Goal: Transaction & Acquisition: Book appointment/travel/reservation

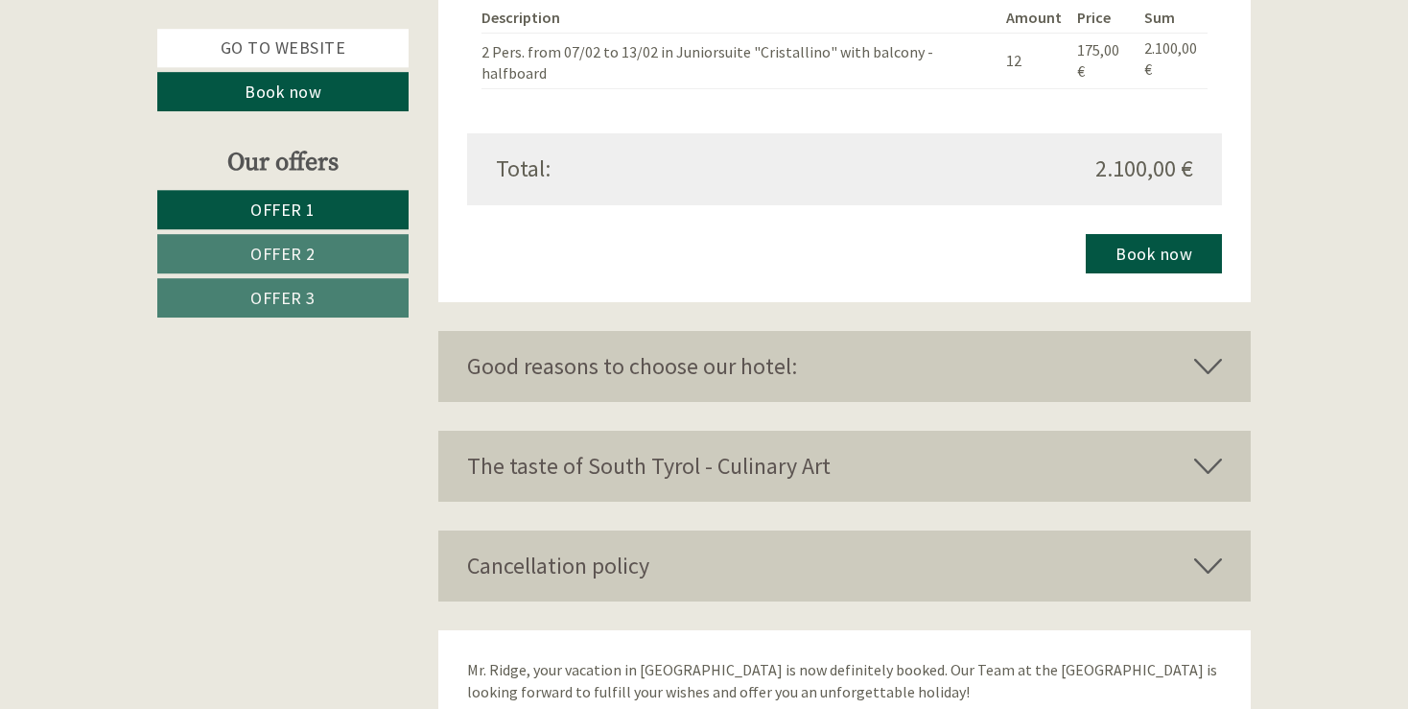
scroll to position [4547, 0]
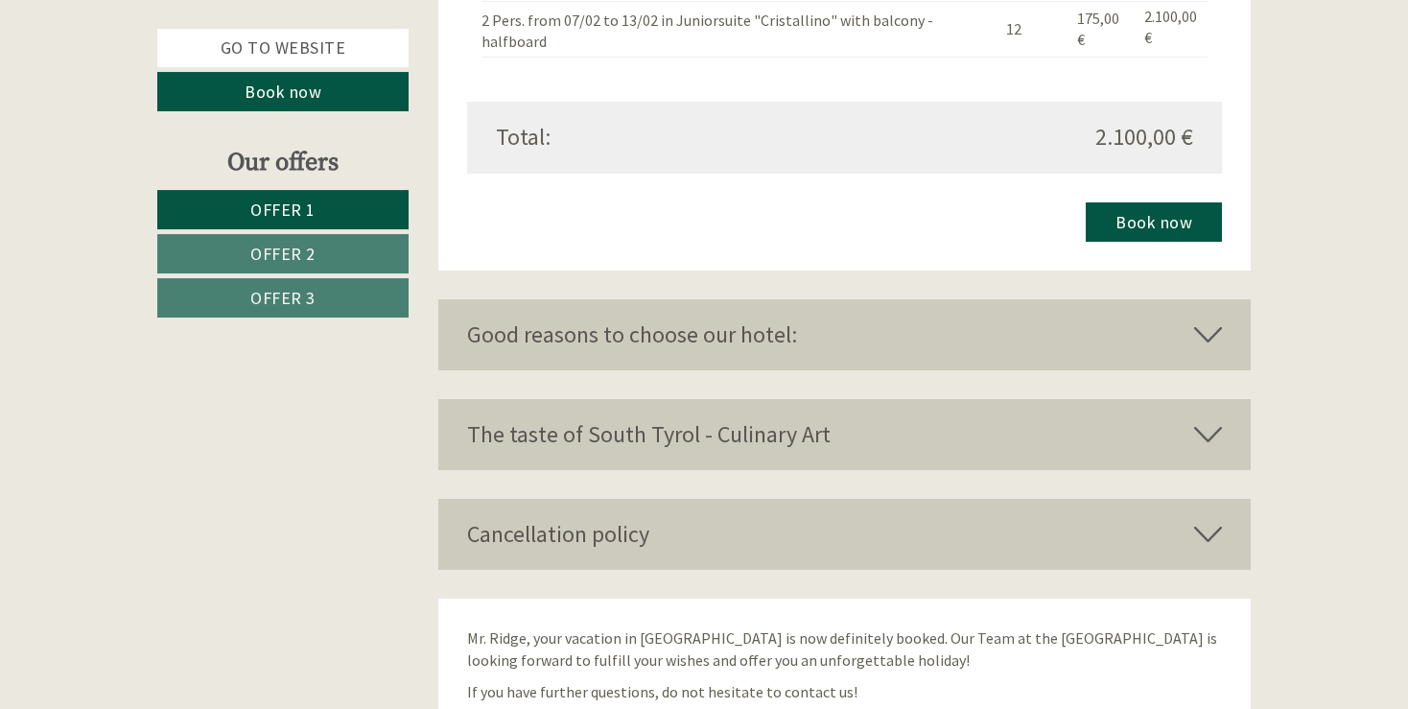
click at [1218, 518] on icon at bounding box center [1208, 534] width 28 height 33
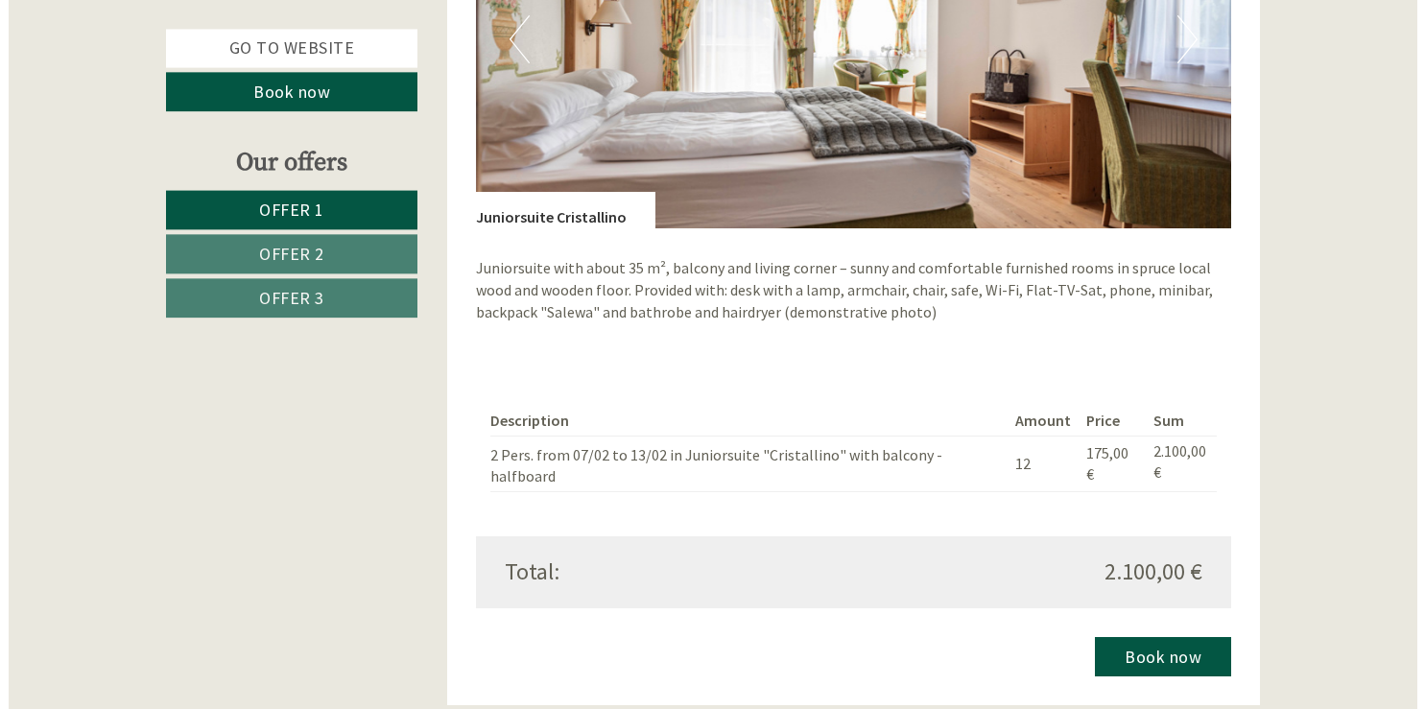
scroll to position [4106, 0]
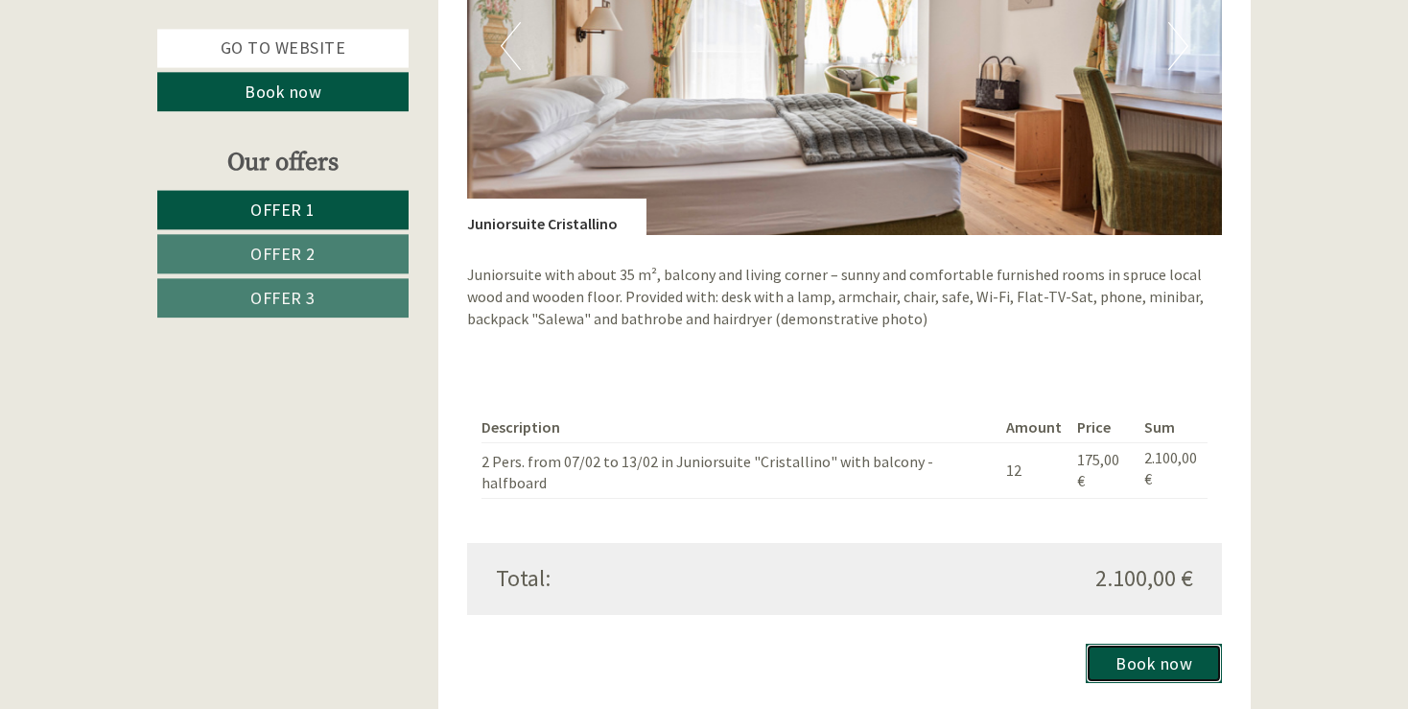
click at [1133, 644] on link "Book now" at bounding box center [1154, 663] width 136 height 39
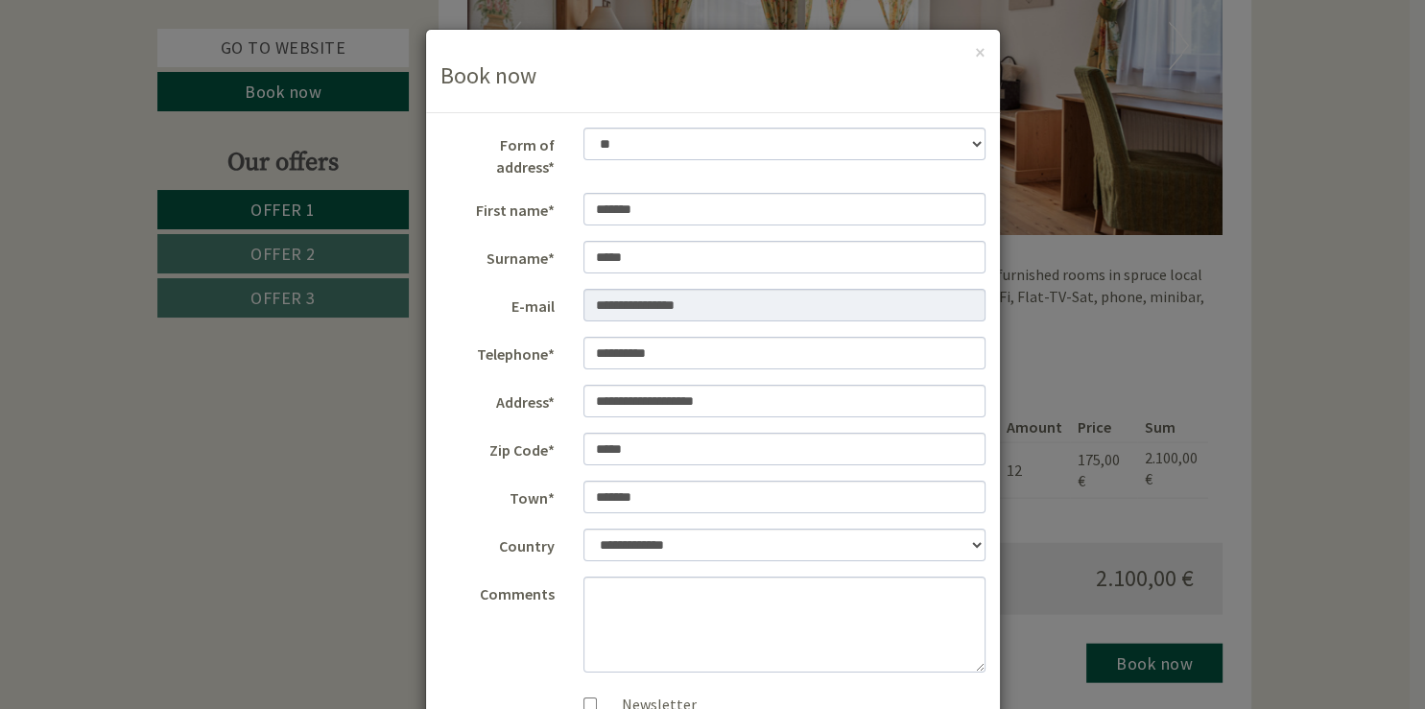
click at [1323, 487] on div "**********" at bounding box center [712, 354] width 1425 height 709
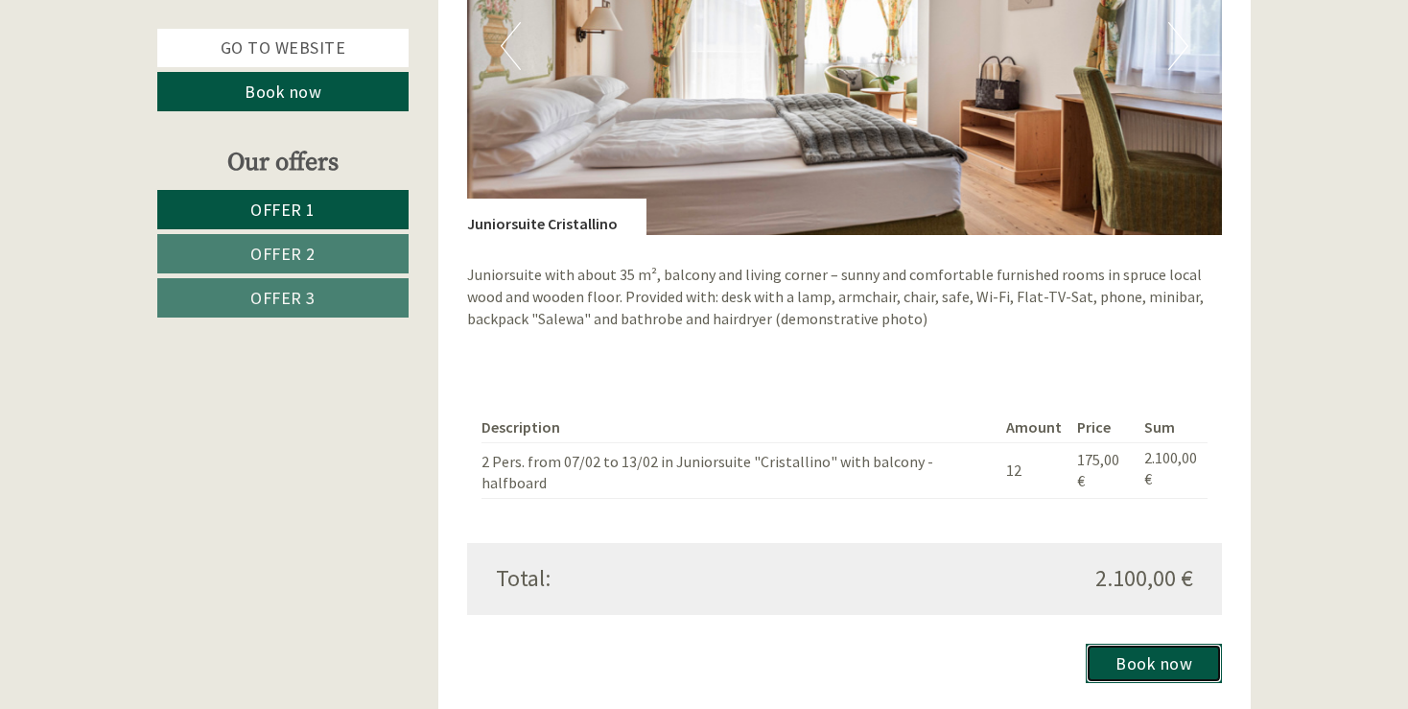
click at [1162, 644] on link "Book now" at bounding box center [1154, 663] width 136 height 39
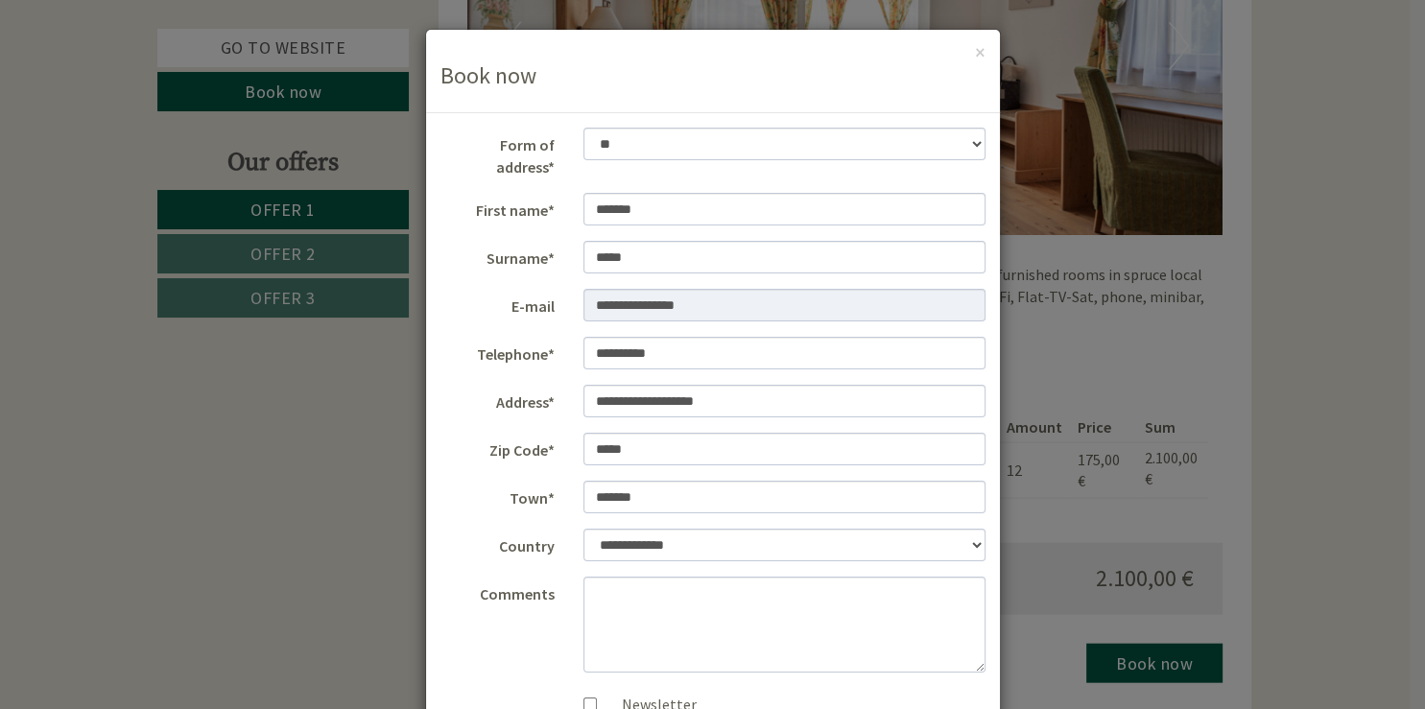
click at [466, 644] on div "Comments" at bounding box center [713, 625] width 574 height 96
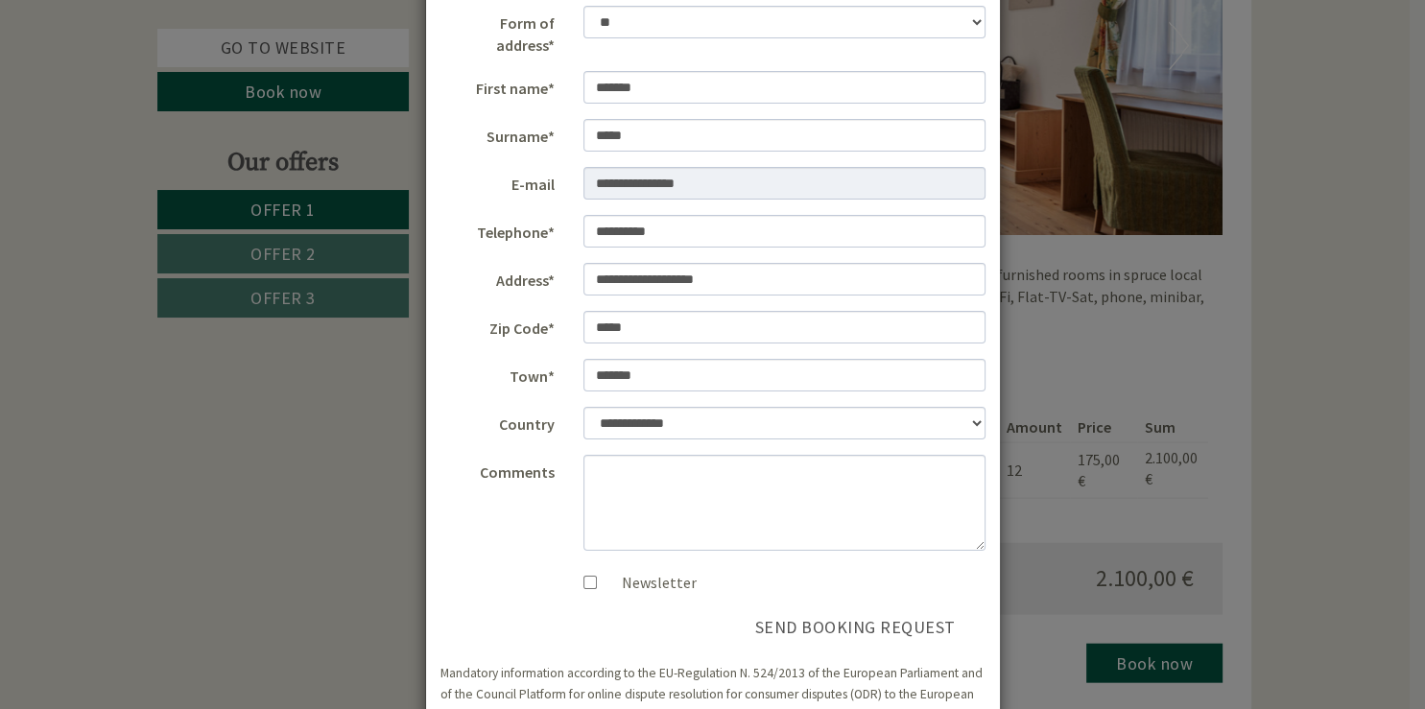
scroll to position [165, 0]
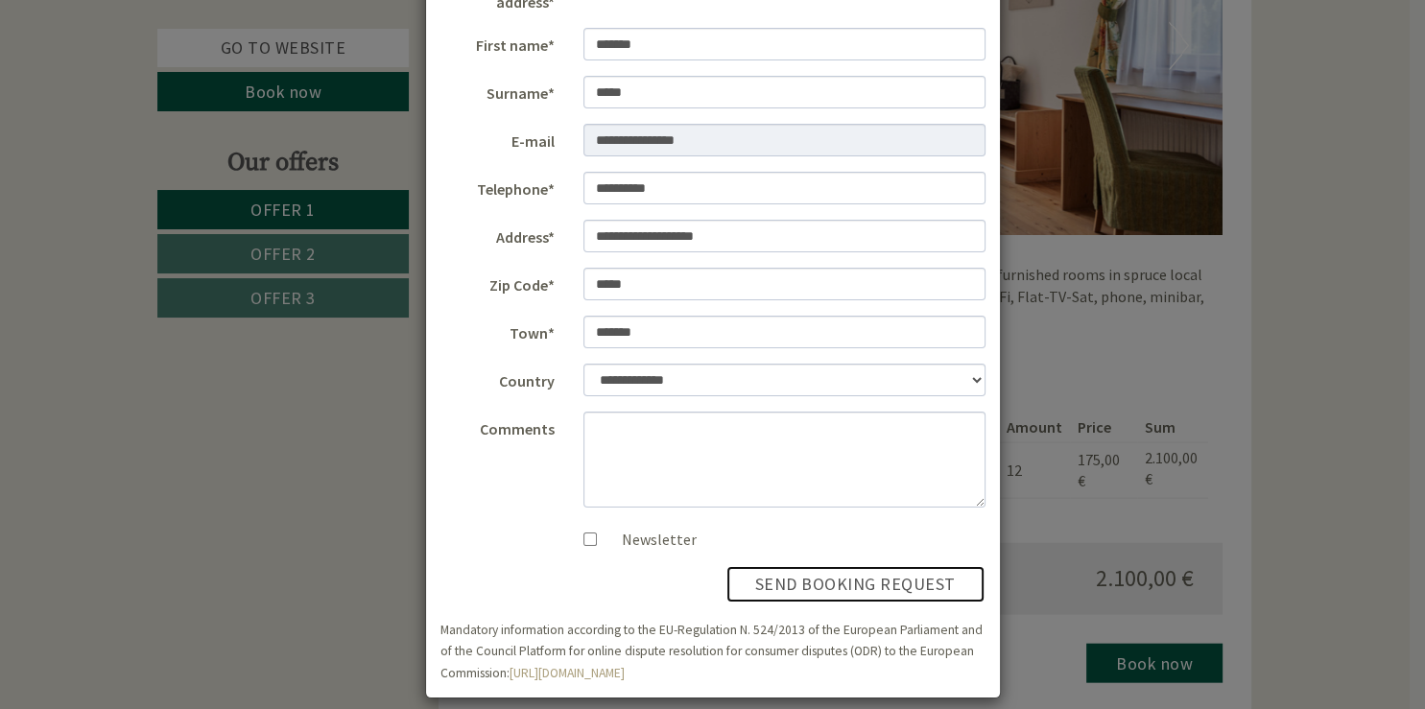
click at [833, 570] on button "send booking request" at bounding box center [855, 584] width 260 height 38
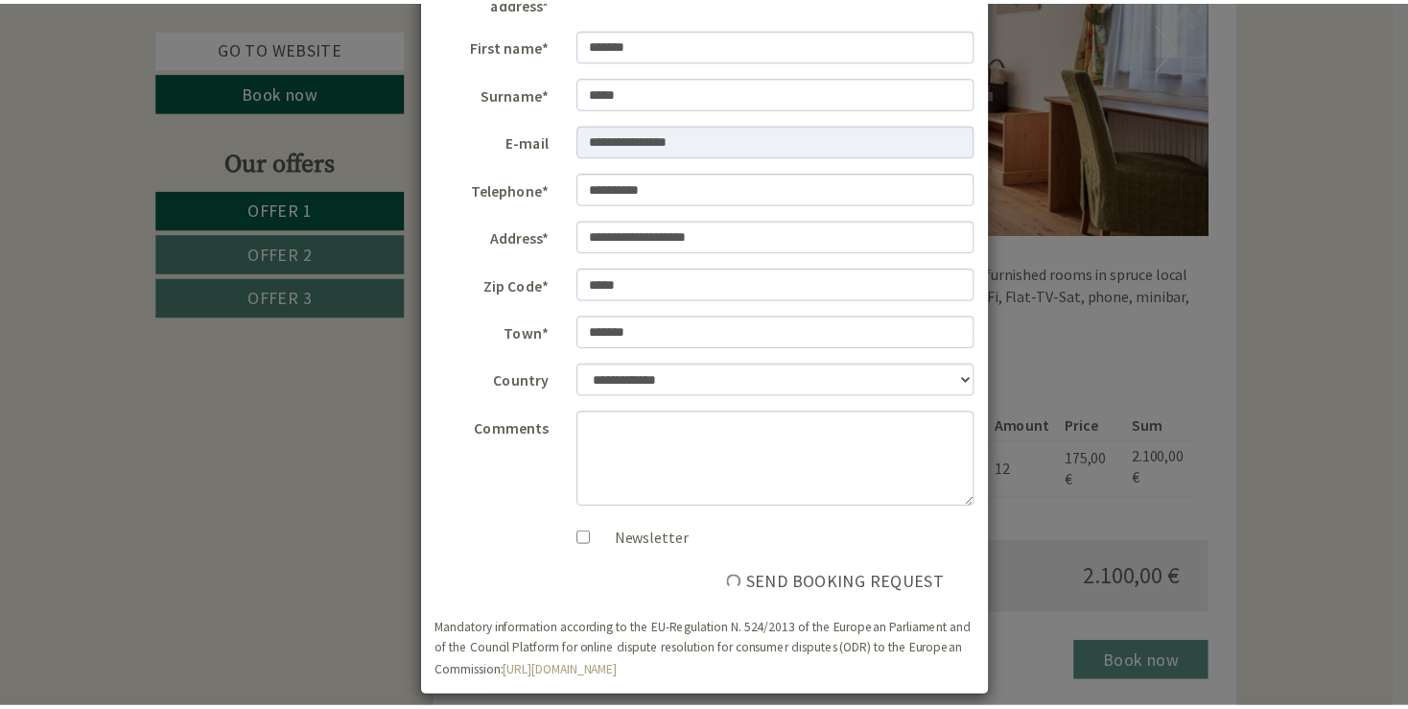
scroll to position [0, 0]
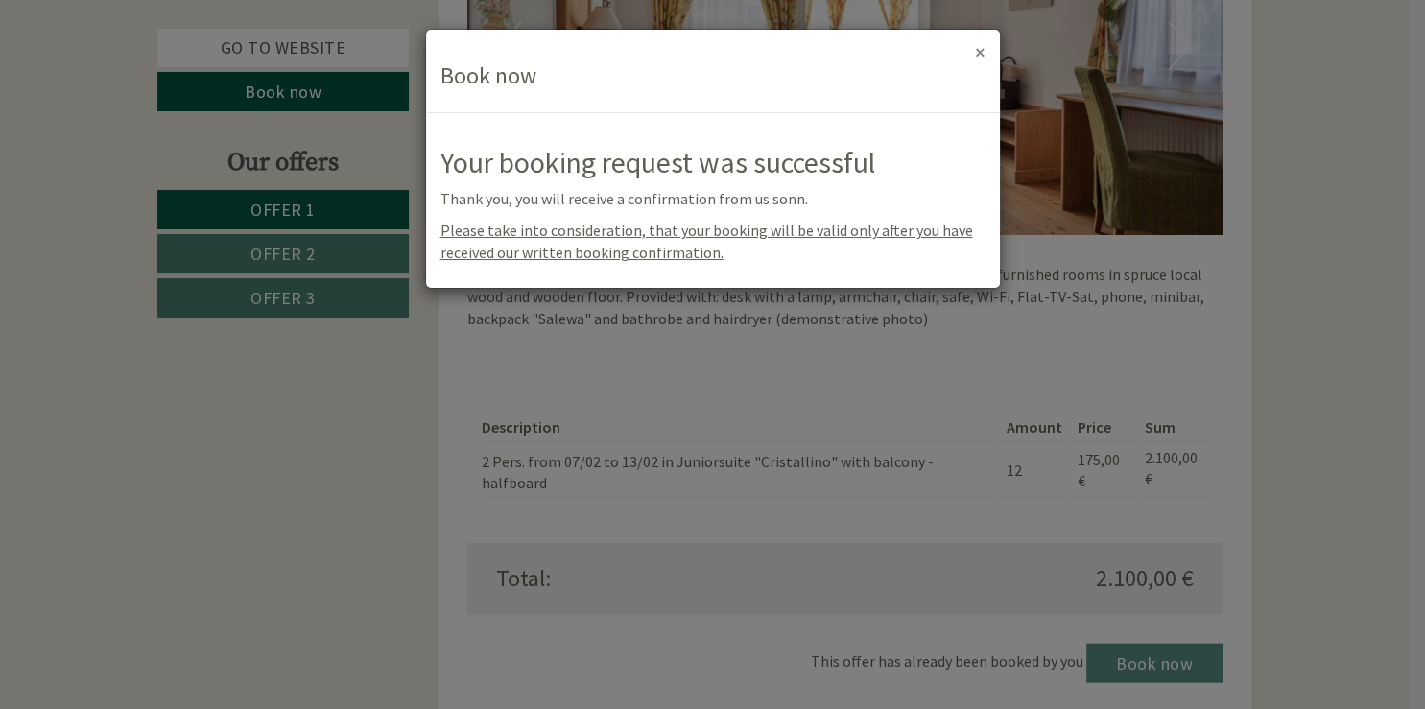
click at [977, 54] on button "×" at bounding box center [980, 52] width 11 height 20
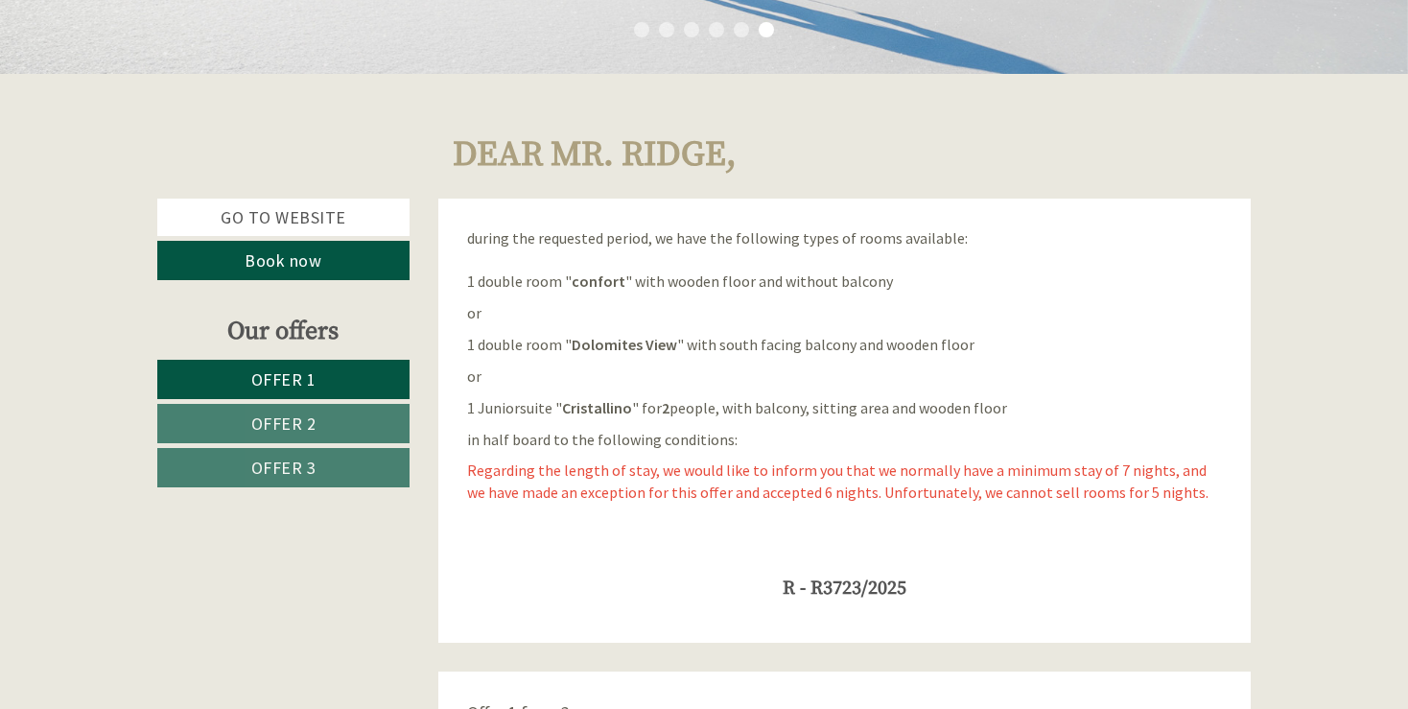
scroll to position [613, 0]
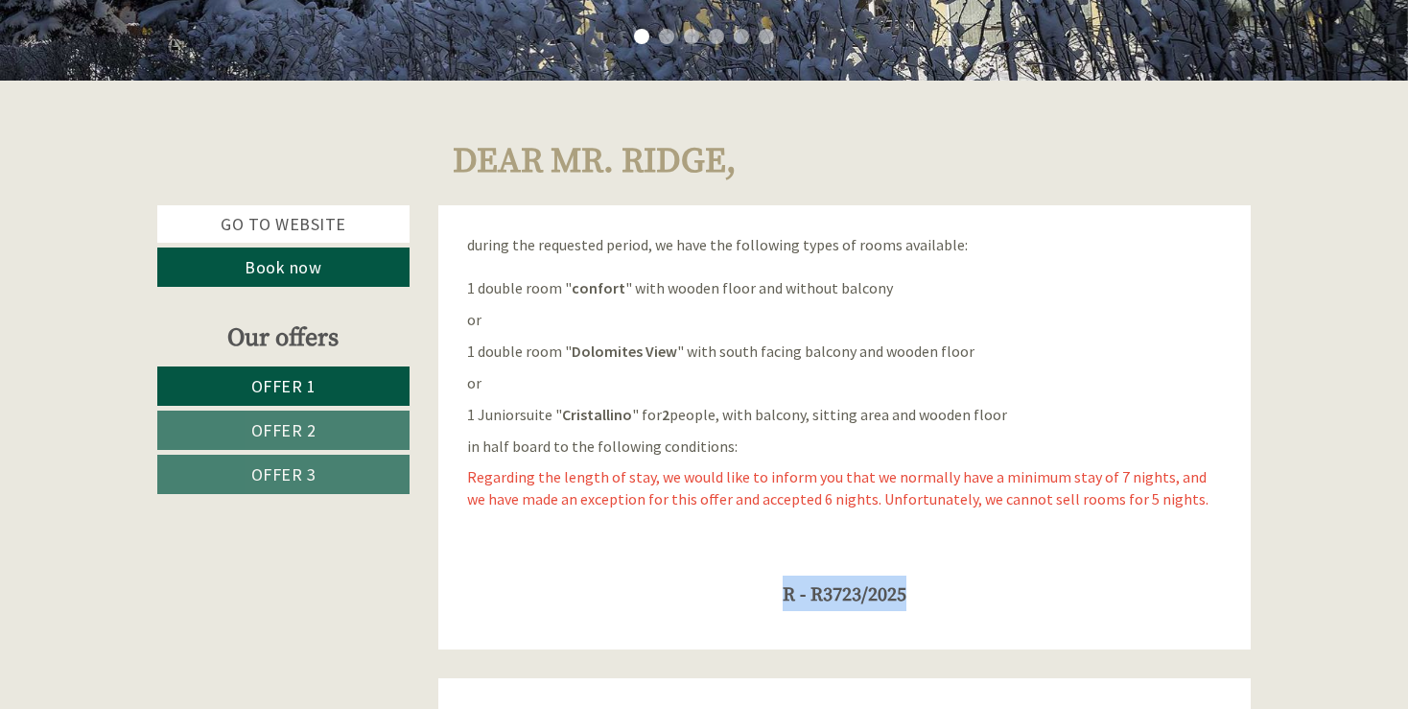
drag, startPoint x: 781, startPoint y: 592, endPoint x: 908, endPoint y: 593, distance: 126.6
click at [907, 593] on span "R - R3723/2025" at bounding box center [845, 595] width 124 height 24
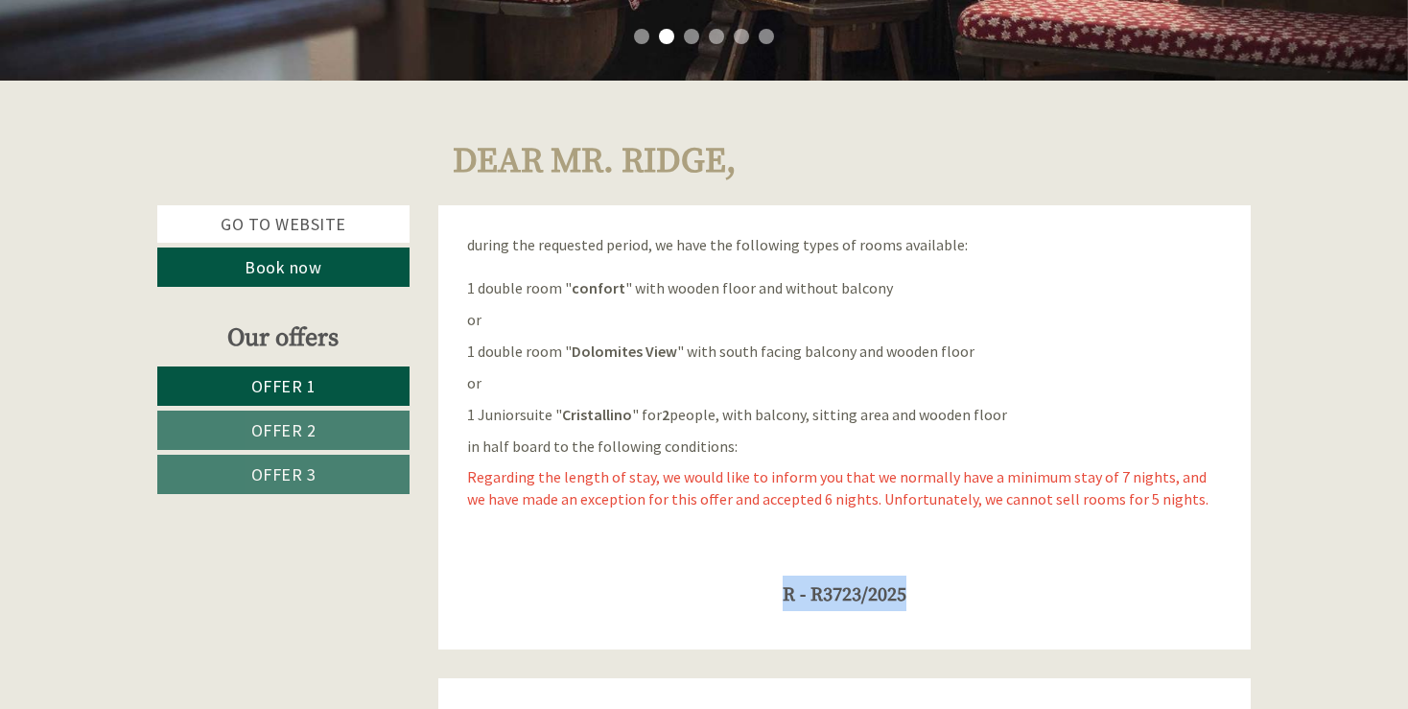
copy span "R - R3723/2025"
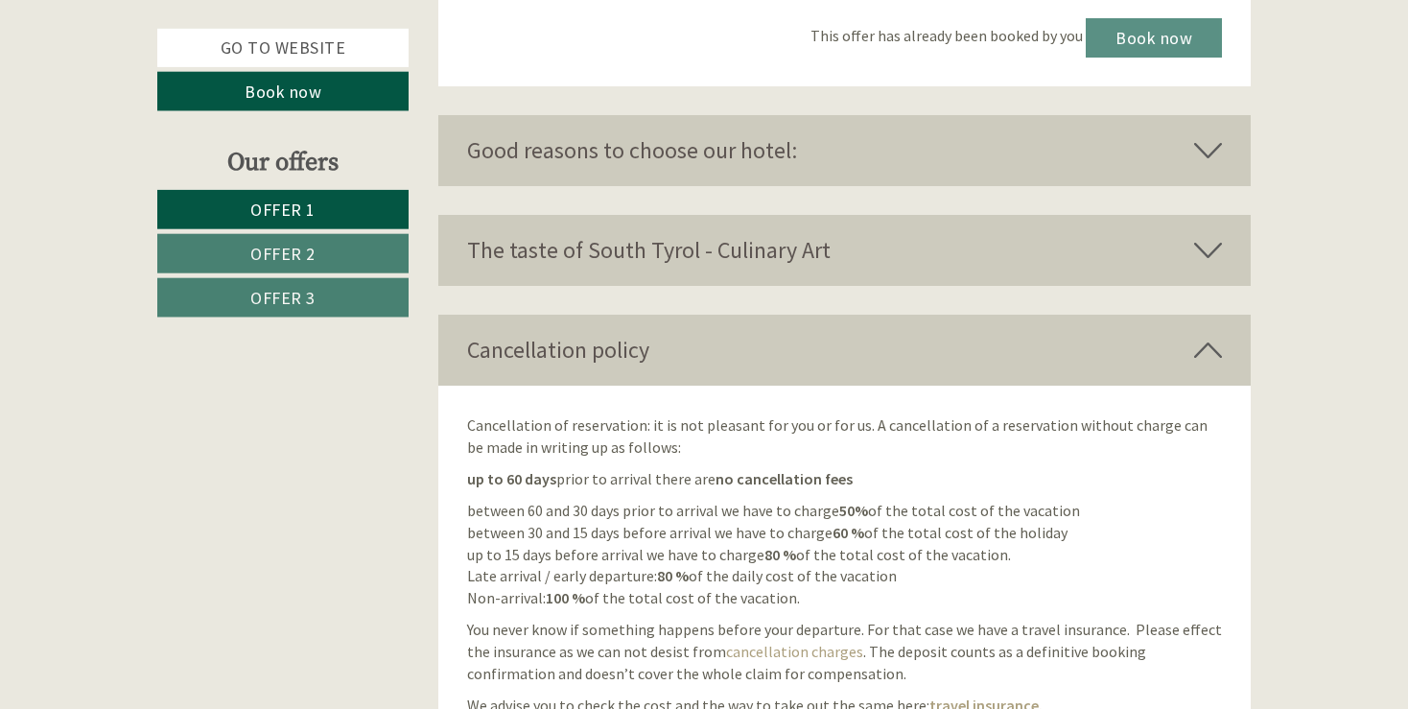
scroll to position [4725, 0]
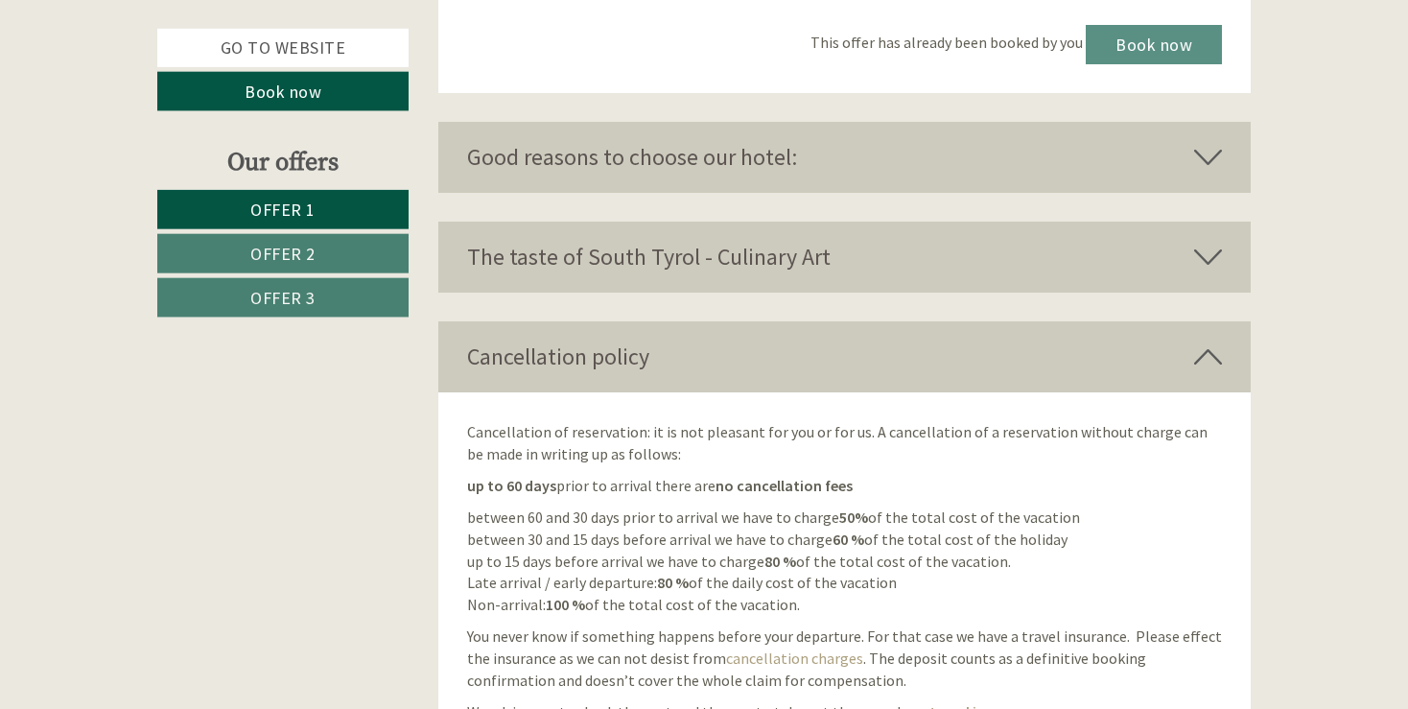
click at [1211, 141] on icon at bounding box center [1208, 157] width 28 height 33
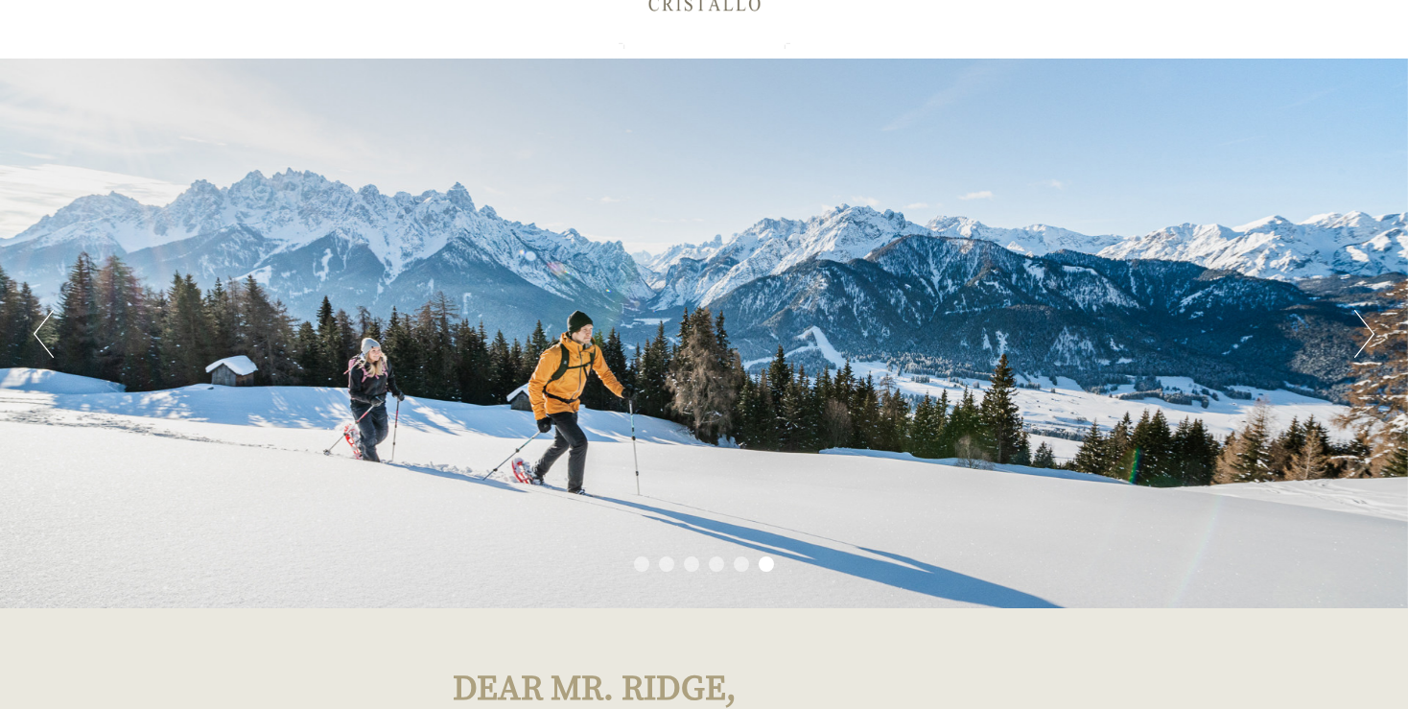
scroll to position [93, 0]
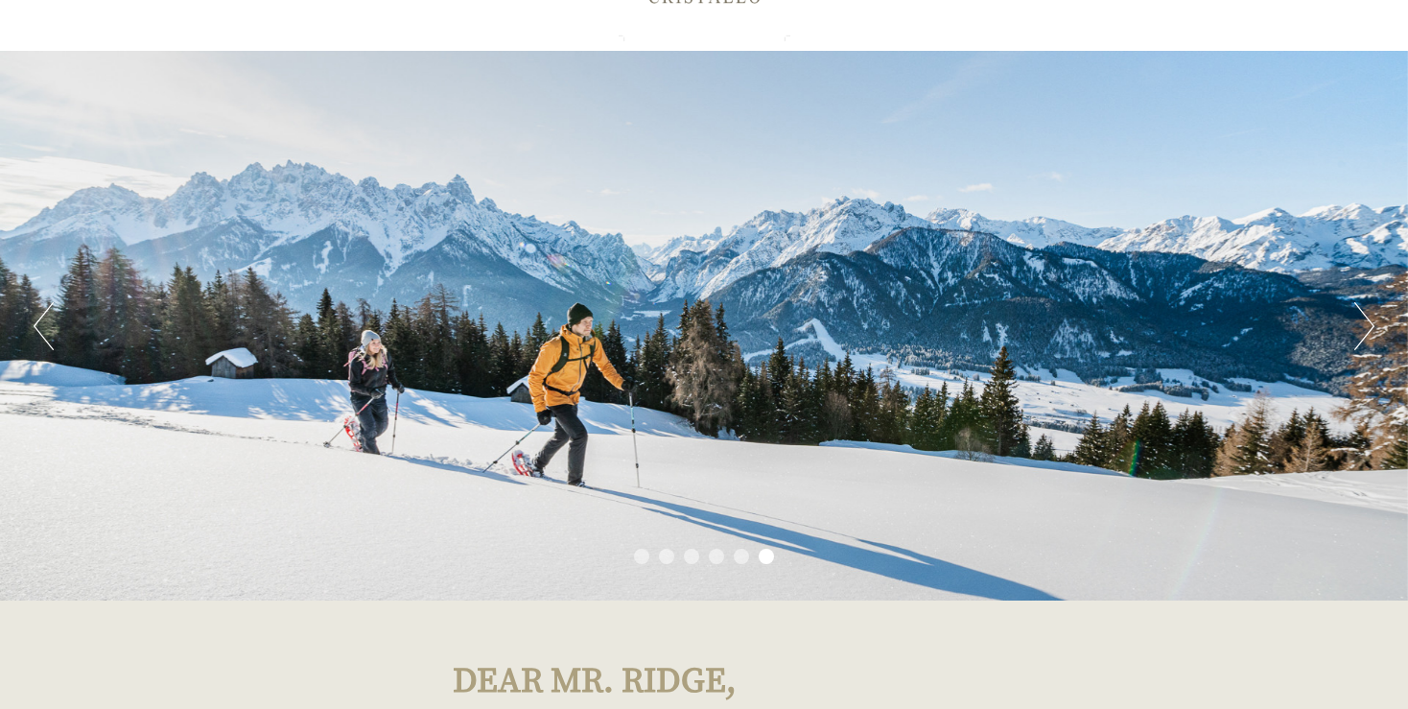
click at [1364, 315] on button "Next" at bounding box center [1365, 326] width 20 height 48
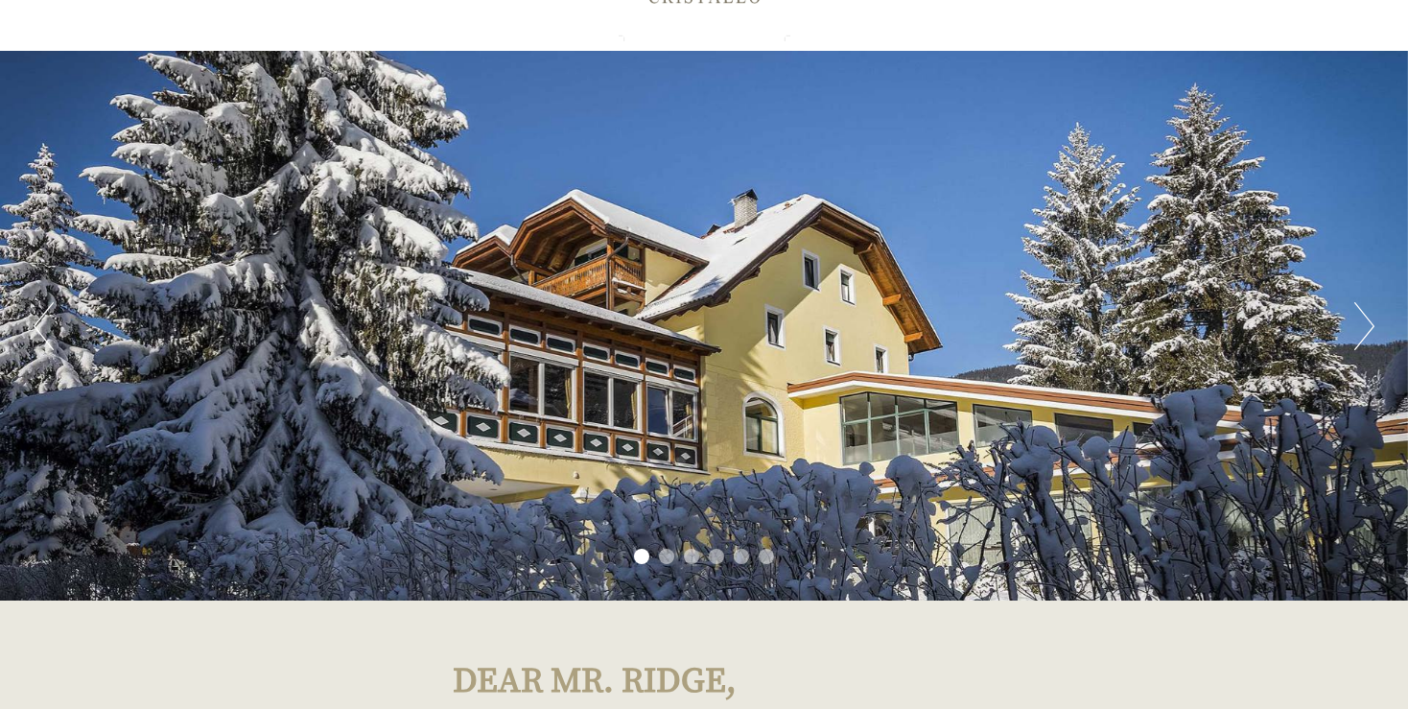
click at [1364, 315] on button "Next" at bounding box center [1365, 326] width 20 height 48
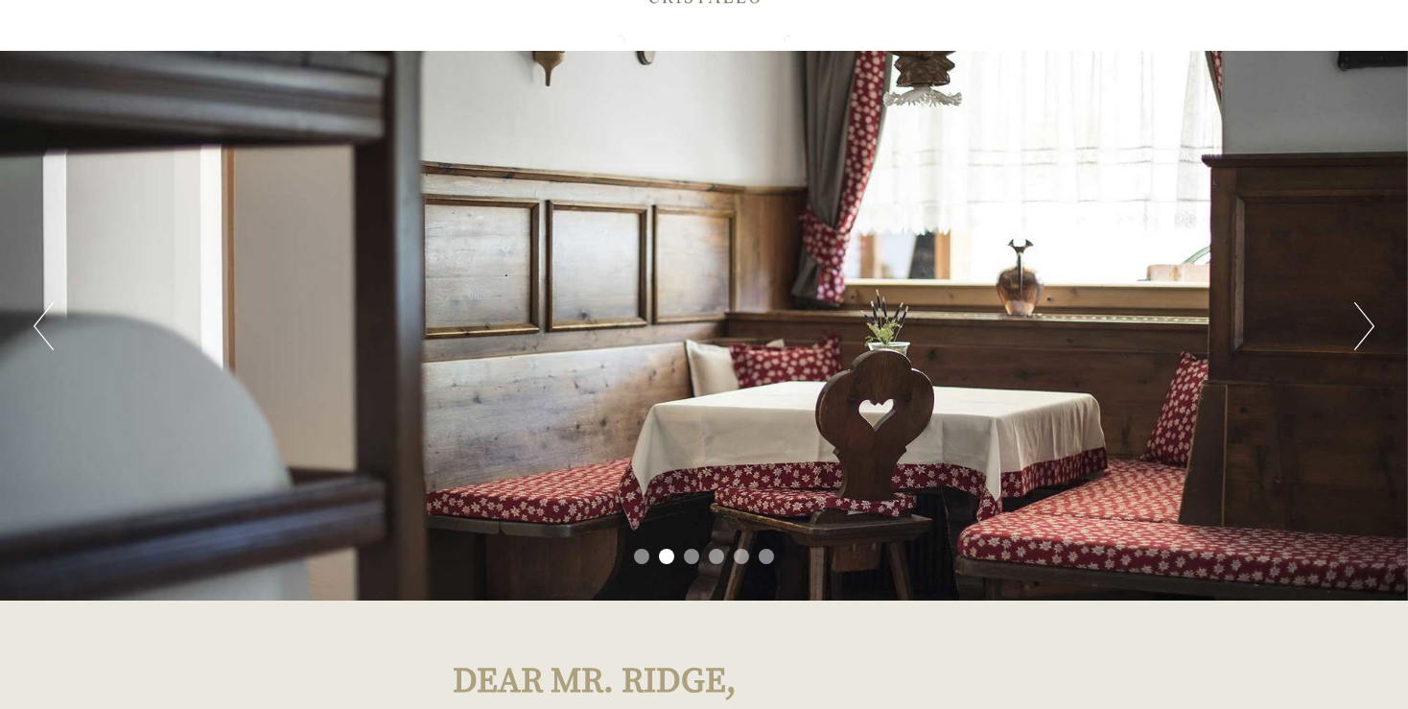
click at [1364, 315] on button "Next" at bounding box center [1365, 326] width 20 height 48
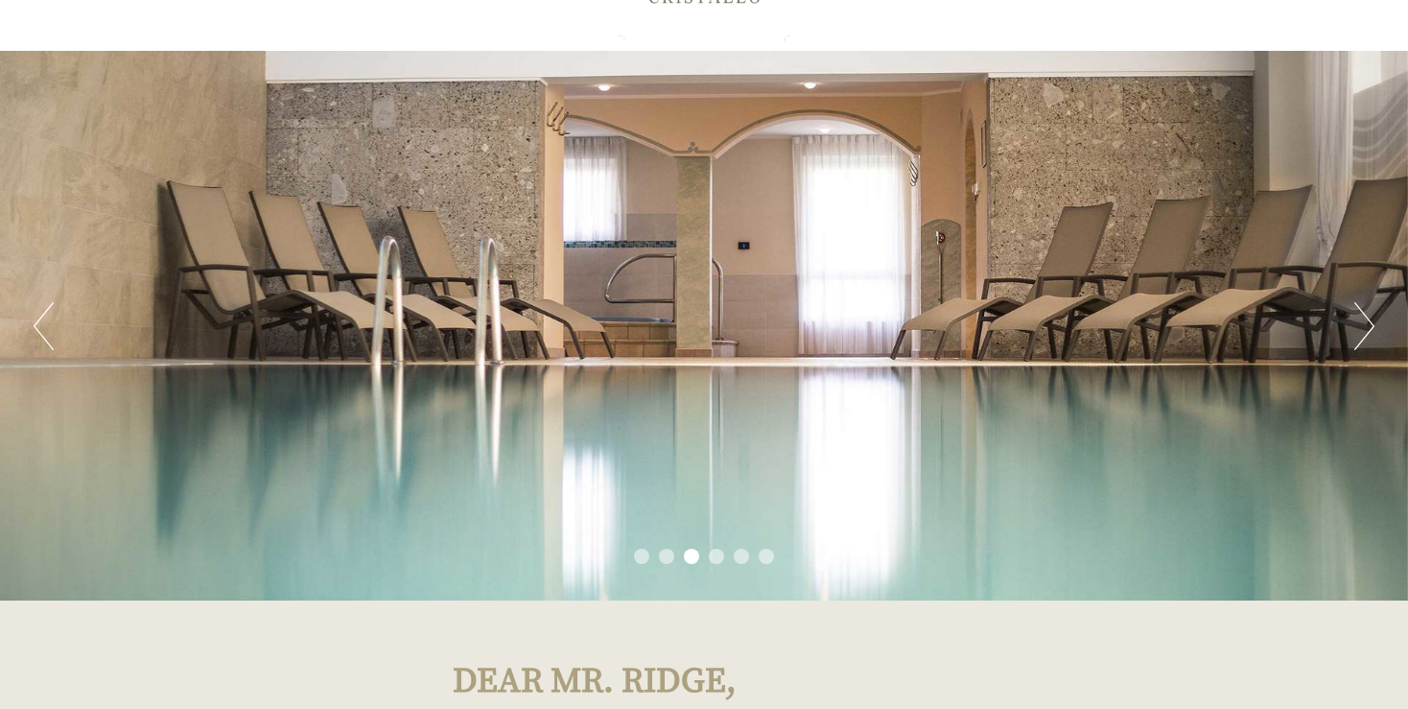
click at [1364, 315] on button "Next" at bounding box center [1365, 326] width 20 height 48
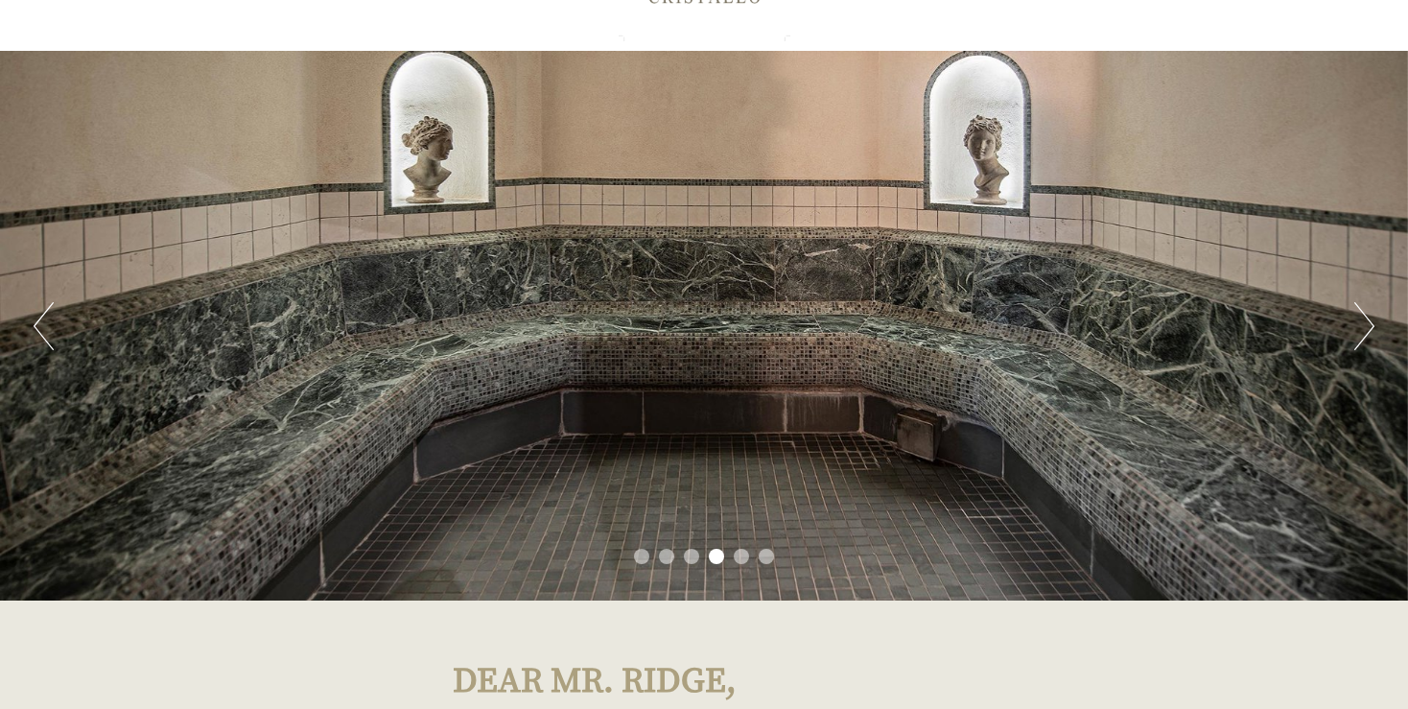
click at [1364, 315] on button "Next" at bounding box center [1365, 326] width 20 height 48
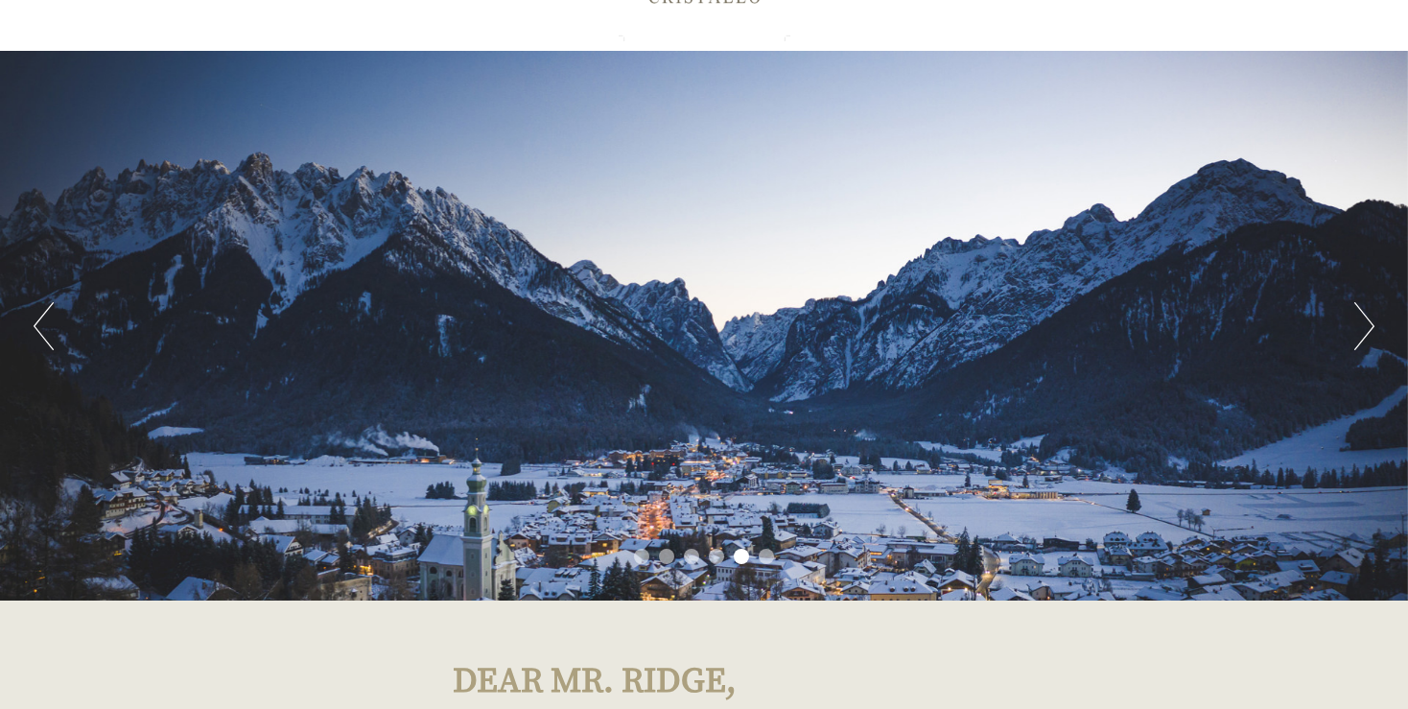
click at [1364, 315] on button "Next" at bounding box center [1365, 326] width 20 height 48
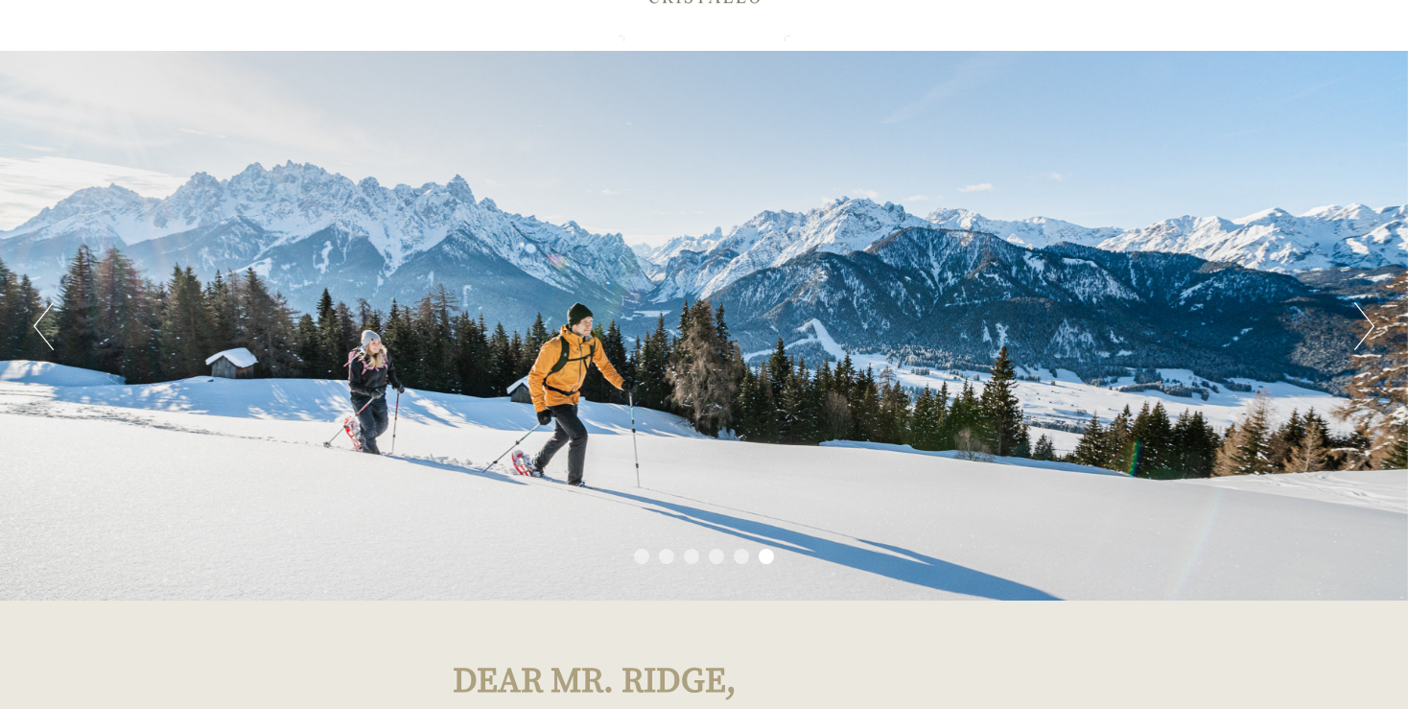
click at [1364, 315] on button "Next" at bounding box center [1365, 326] width 20 height 48
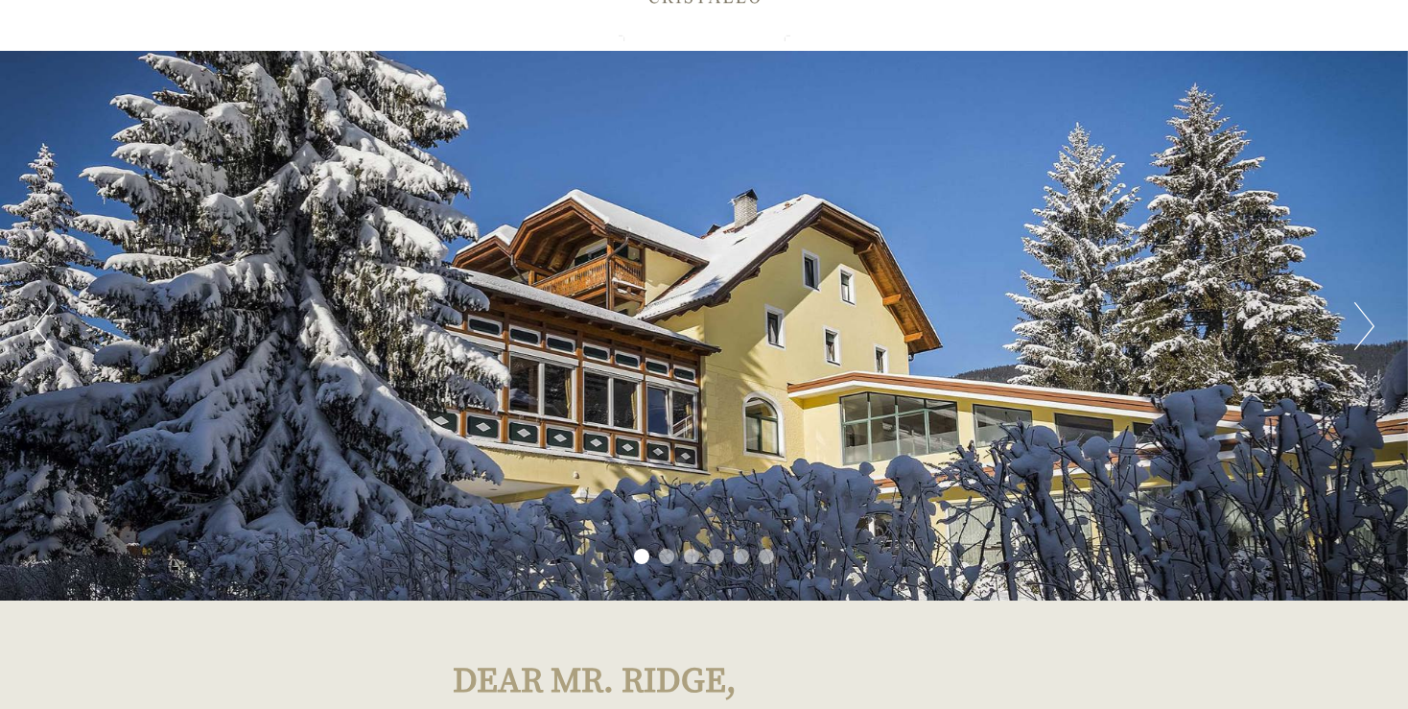
click at [1364, 315] on button "Next" at bounding box center [1365, 326] width 20 height 48
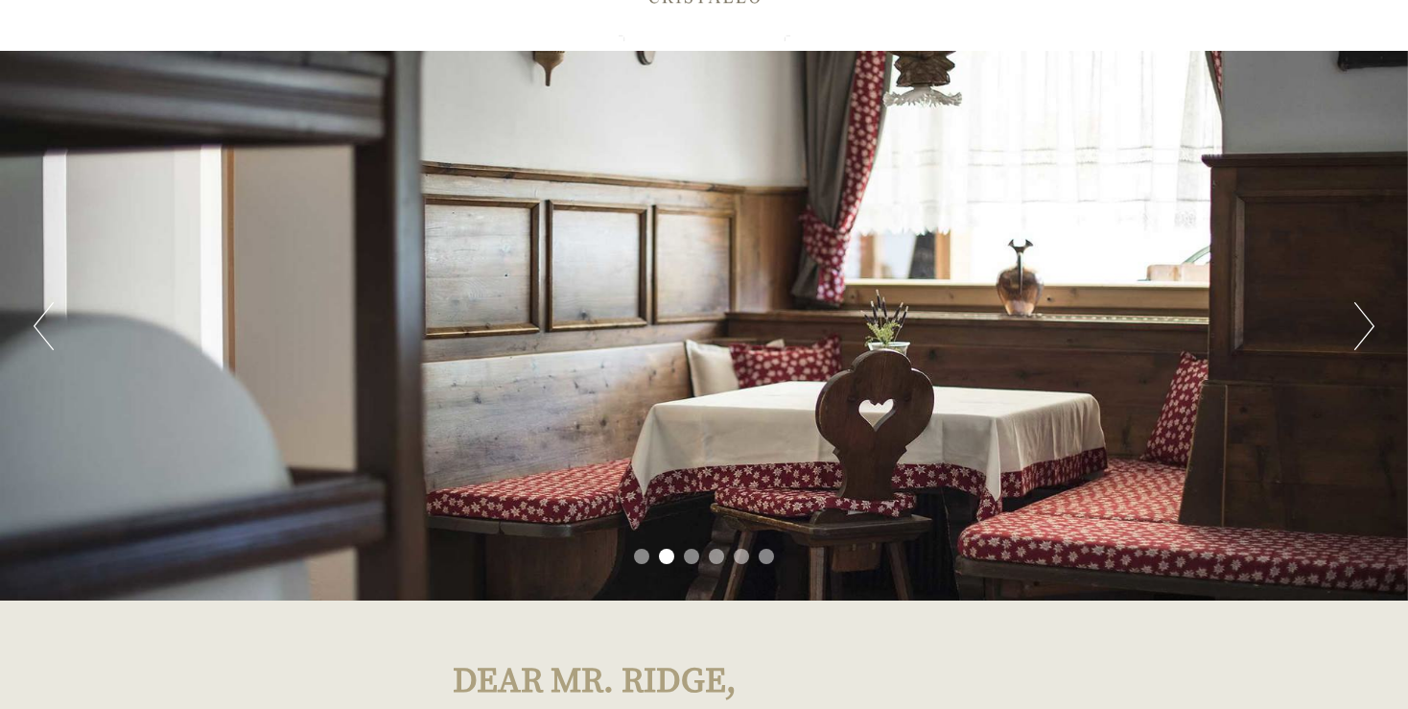
click at [1364, 315] on button "Next" at bounding box center [1365, 326] width 20 height 48
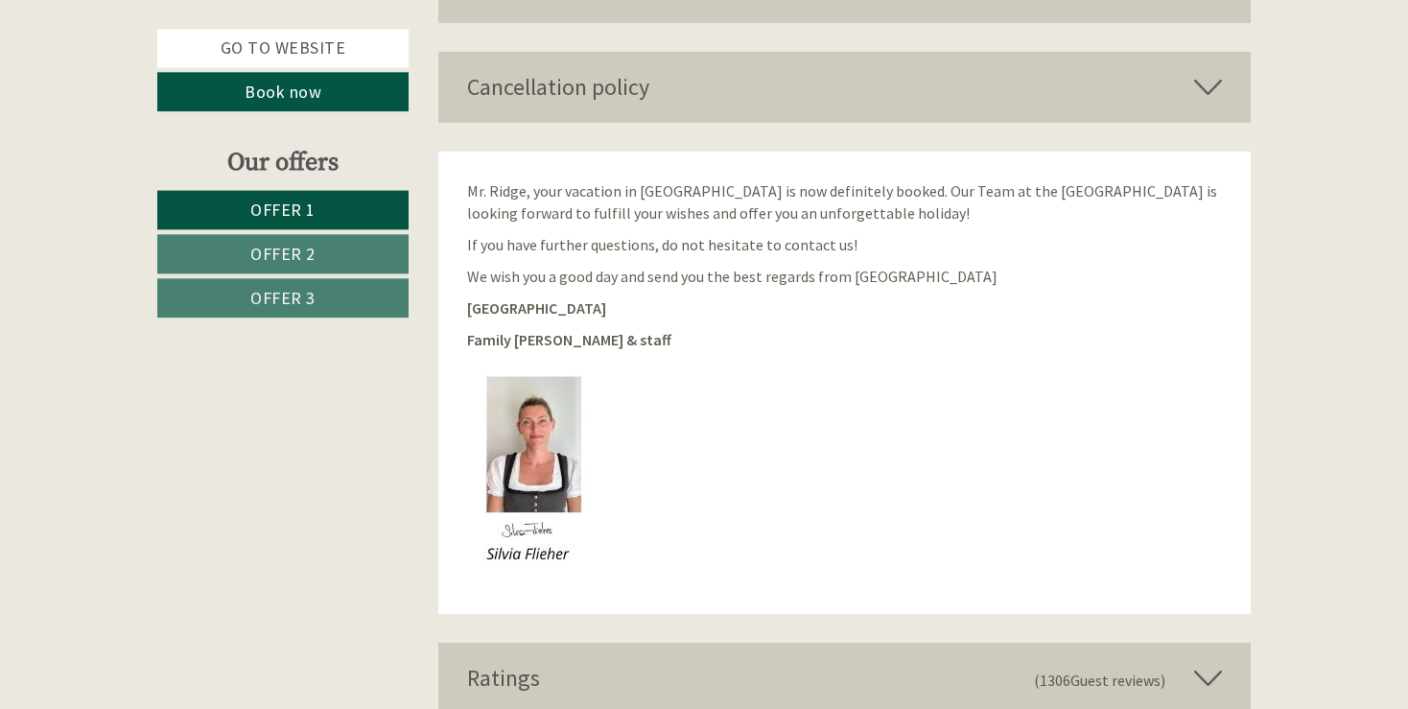
scroll to position [5014, 0]
